Goal: Book appointment/travel/reservation

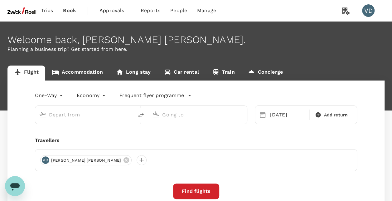
type input "Incheon Intl (ICN)"
type input "[GEOGRAPHIC_DATA], [GEOGRAPHIC_DATA] (any)"
type input "Incheon Intl (ICN)"
type input "[GEOGRAPHIC_DATA], [GEOGRAPHIC_DATA] (any)"
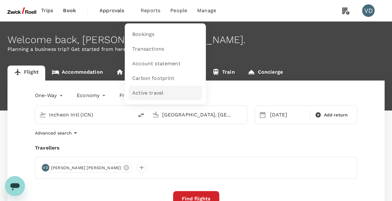
click at [148, 91] on span "Active travel" at bounding box center [147, 93] width 31 height 7
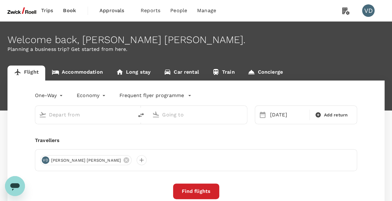
type input "Incheon Intl (ICN)"
type input "[GEOGRAPHIC_DATA], [GEOGRAPHIC_DATA] (any)"
type input "Incheon Intl (ICN)"
type input "[GEOGRAPHIC_DATA], [GEOGRAPHIC_DATA] (any)"
